Goal: Navigation & Orientation: Go to known website

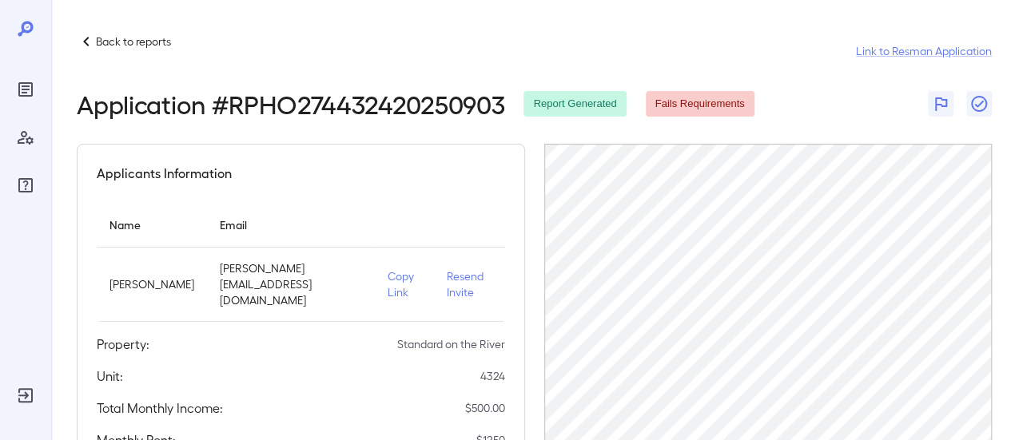
scroll to position [91, 0]
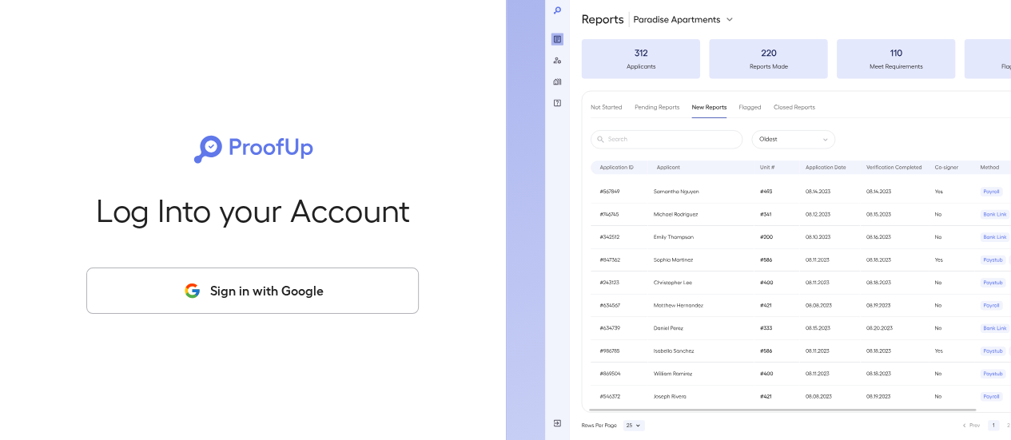
click at [254, 298] on button "Sign in with Google" at bounding box center [252, 291] width 332 height 46
